Goal: Find specific page/section: Find specific page/section

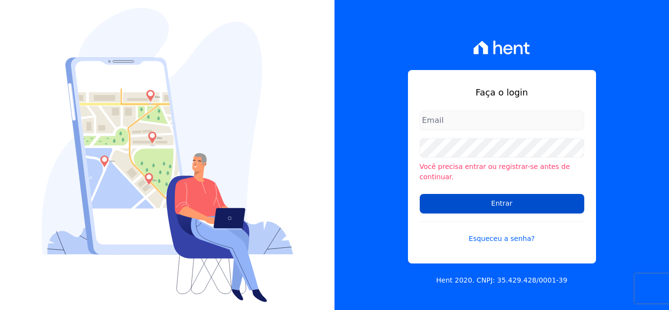
type input "[PERSON_NAME][EMAIL_ADDRESS][DOMAIN_NAME]"
click at [463, 194] on input "Entrar" at bounding box center [501, 204] width 164 height 20
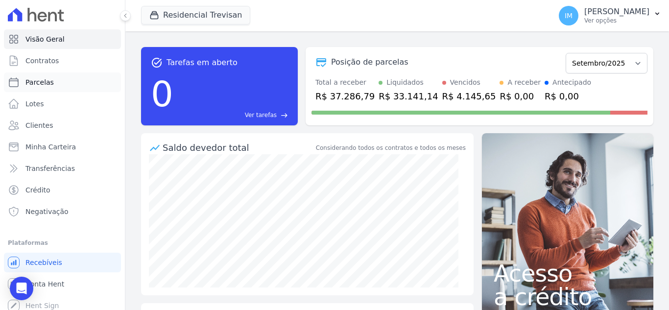
click at [31, 85] on span "Parcelas" at bounding box center [39, 82] width 28 height 10
select select
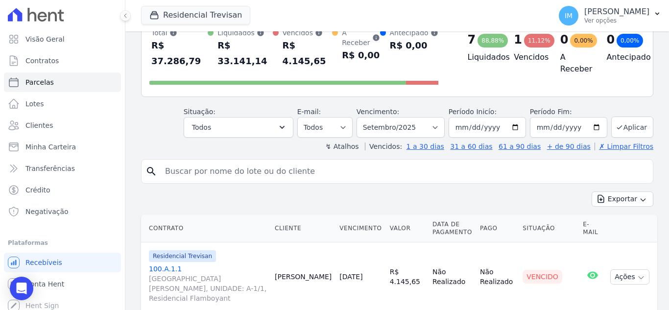
scroll to position [51, 0]
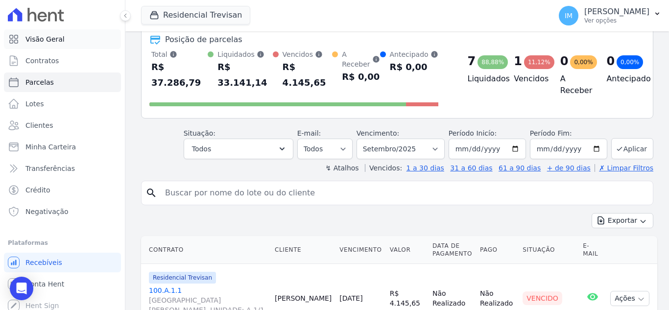
click at [49, 43] on span "Visão Geral" at bounding box center [44, 39] width 39 height 10
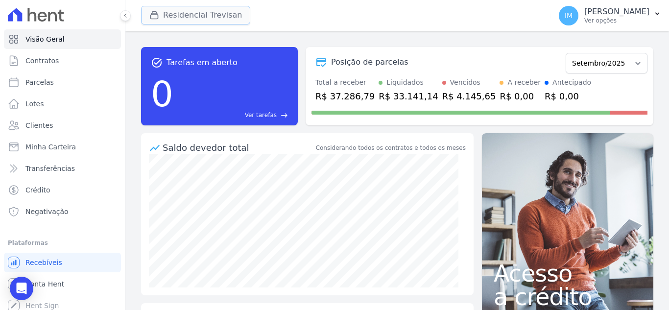
click at [216, 15] on button "Residencial Trevisan" at bounding box center [195, 15] width 109 height 19
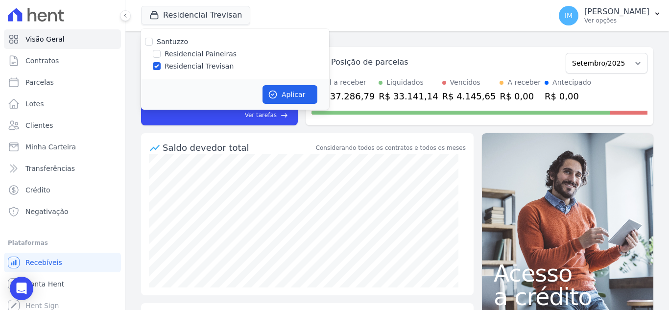
click at [189, 53] on label "Residencial Paineiras" at bounding box center [200, 54] width 72 height 10
click at [161, 53] on input "Residencial Paineiras" at bounding box center [157, 54] width 8 height 8
checkbox input "true"
click at [185, 66] on label "Residencial Trevisan" at bounding box center [198, 66] width 69 height 10
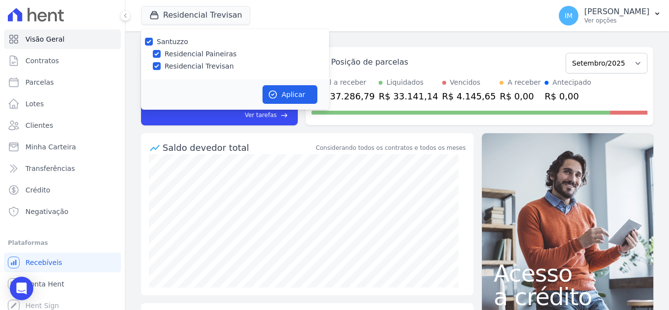
click at [161, 66] on input "Residencial Trevisan" at bounding box center [157, 66] width 8 height 8
checkbox input "false"
click at [297, 99] on button "Aplicar" at bounding box center [289, 94] width 55 height 19
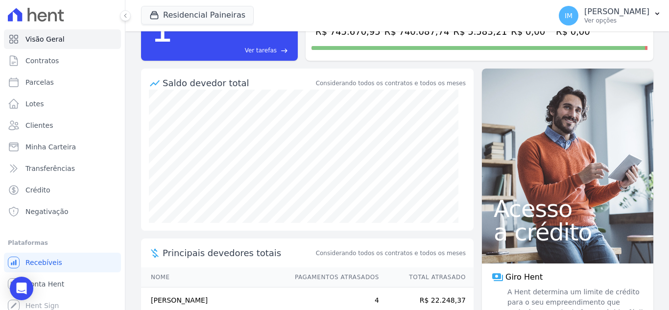
scroll to position [97, 0]
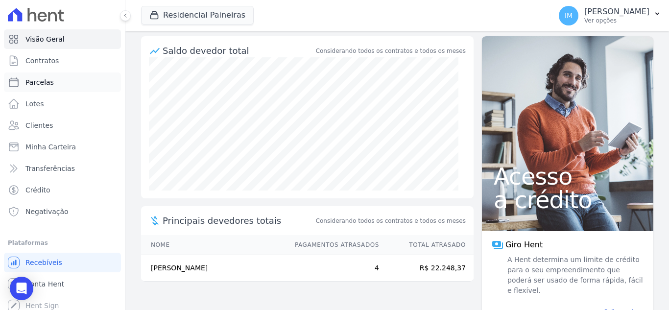
click at [24, 78] on link "Parcelas" at bounding box center [62, 82] width 117 height 20
select select
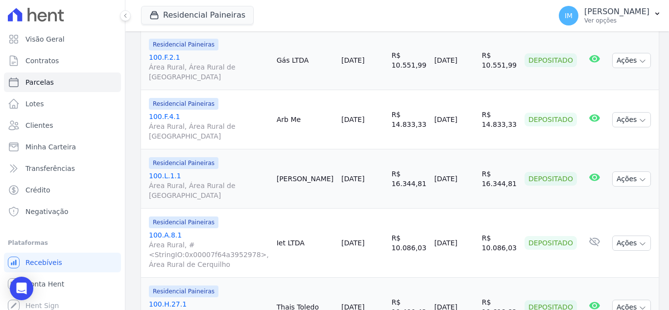
scroll to position [1510, 0]
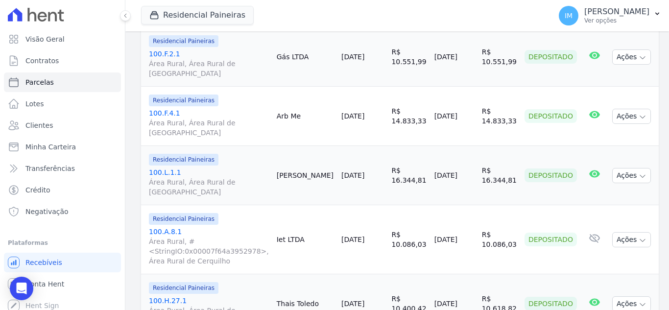
select select
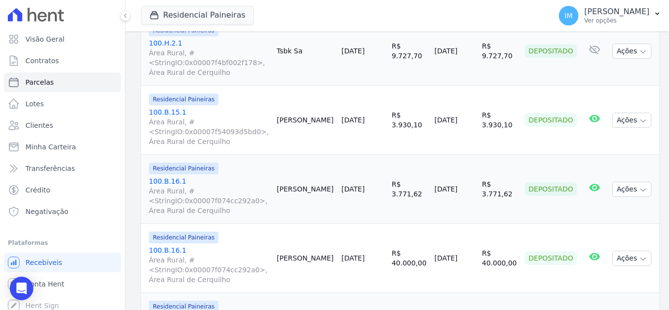
scroll to position [1616, 0]
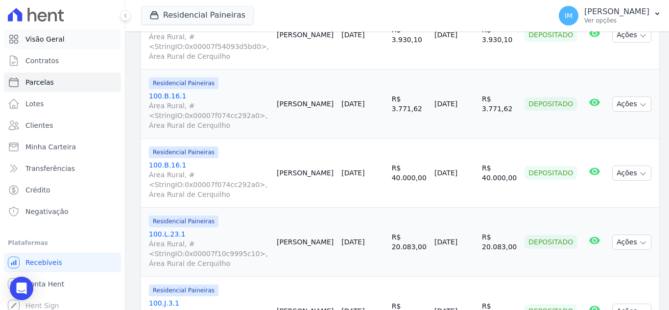
click at [42, 40] on span "Visão Geral" at bounding box center [44, 39] width 39 height 10
